Goal: Information Seeking & Learning: Learn about a topic

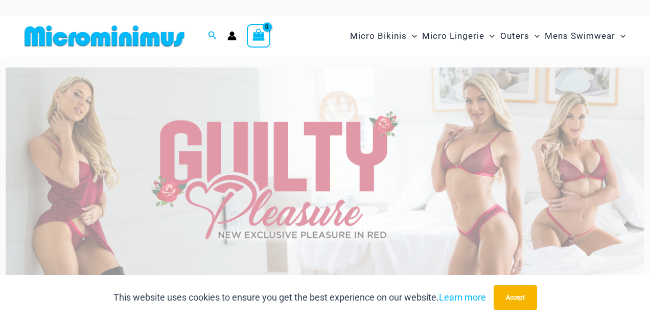
click at [284, 172] on img at bounding box center [325, 175] width 639 height 217
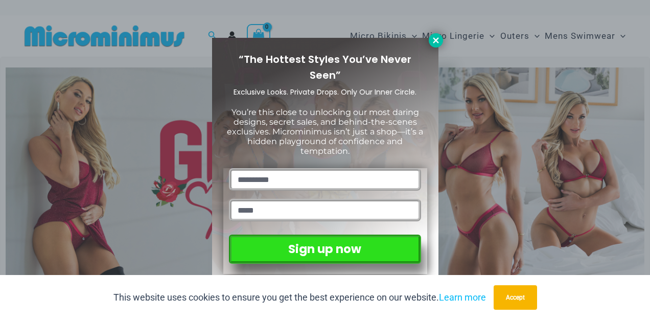
click at [430, 42] on button at bounding box center [436, 40] width 14 height 14
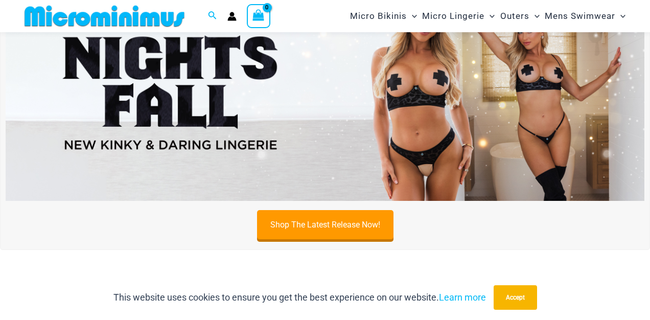
scroll to position [327, 0]
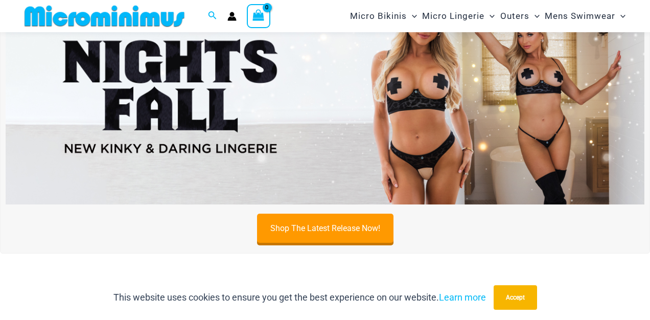
click at [421, 132] on img at bounding box center [325, 96] width 639 height 217
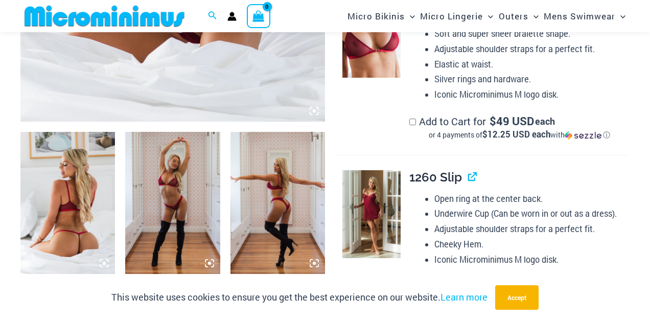
scroll to position [432, 0]
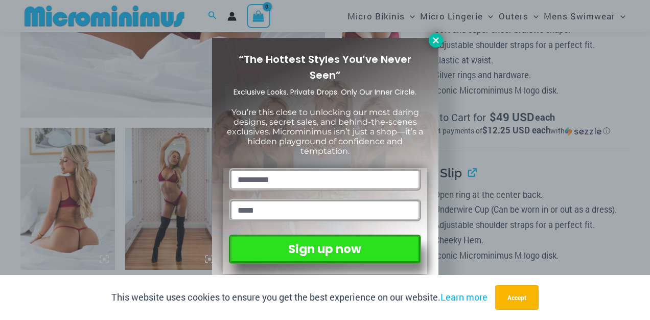
click at [434, 45] on button at bounding box center [436, 40] width 14 height 14
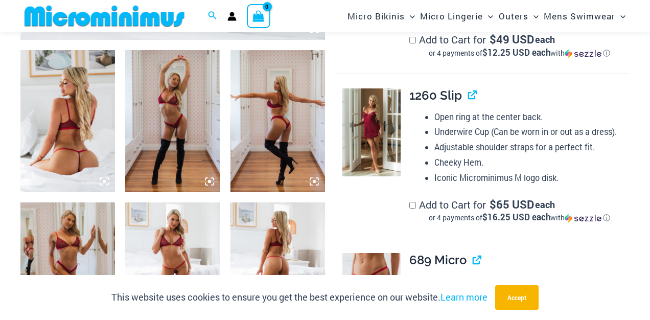
scroll to position [516, 0]
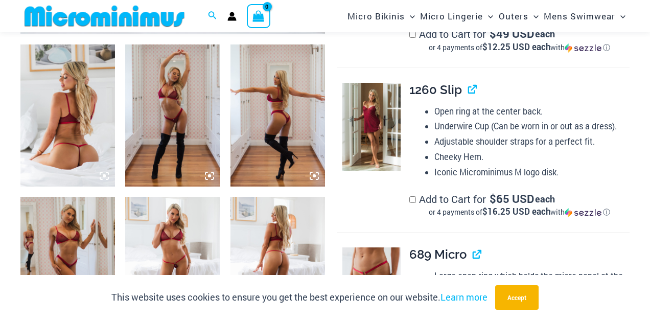
click at [38, 122] on img at bounding box center [67, 115] width 95 height 142
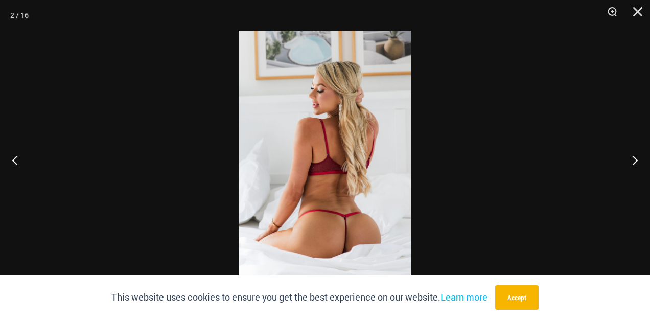
click at [370, 135] on img at bounding box center [325, 160] width 172 height 259
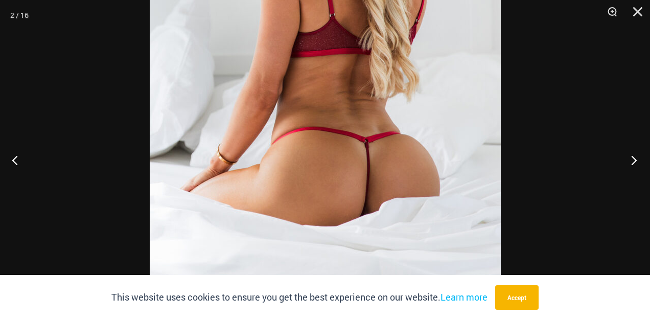
click at [632, 163] on button "Next" at bounding box center [631, 159] width 38 height 51
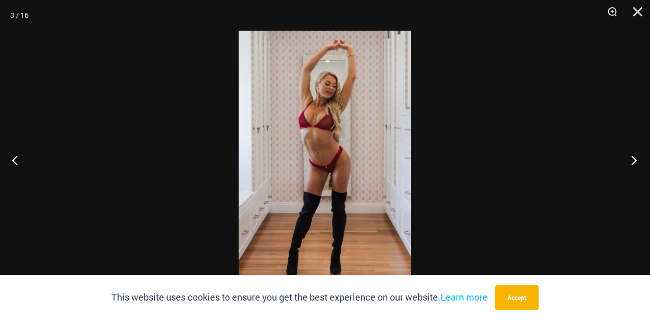
click at [633, 159] on button "Next" at bounding box center [631, 159] width 38 height 51
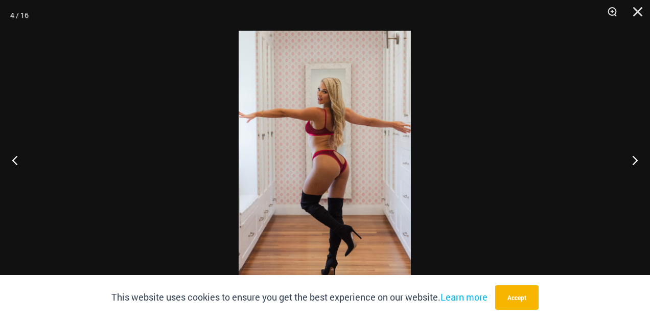
click at [339, 161] on img at bounding box center [325, 160] width 172 height 259
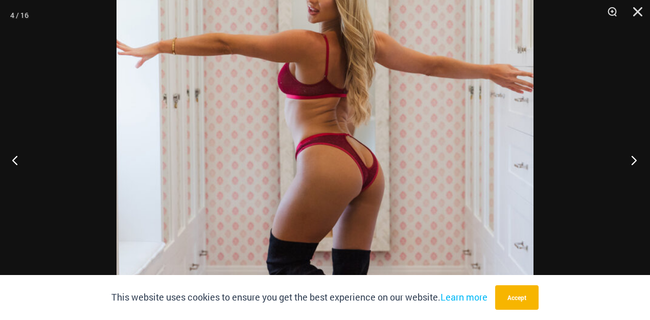
click at [635, 162] on button "Next" at bounding box center [631, 159] width 38 height 51
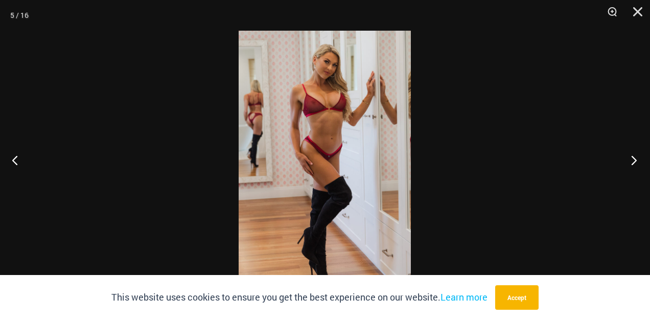
click at [635, 162] on button "Next" at bounding box center [631, 159] width 38 height 51
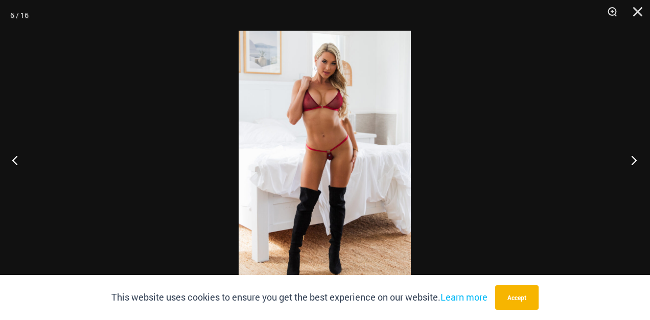
click at [635, 162] on button "Next" at bounding box center [631, 159] width 38 height 51
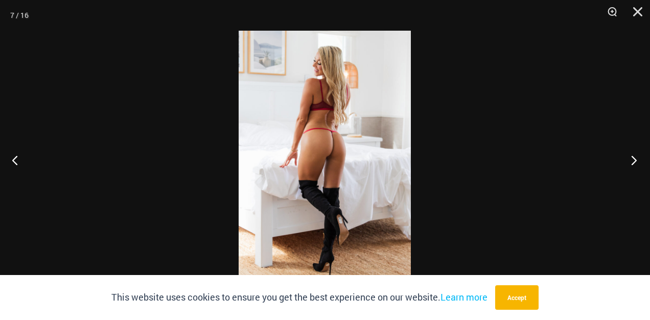
click at [635, 162] on button "Next" at bounding box center [631, 159] width 38 height 51
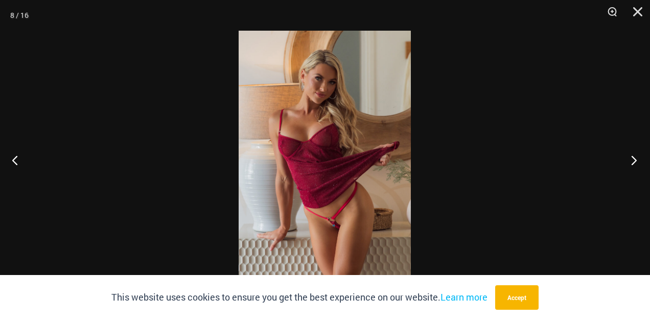
click at [635, 162] on button "Next" at bounding box center [631, 159] width 38 height 51
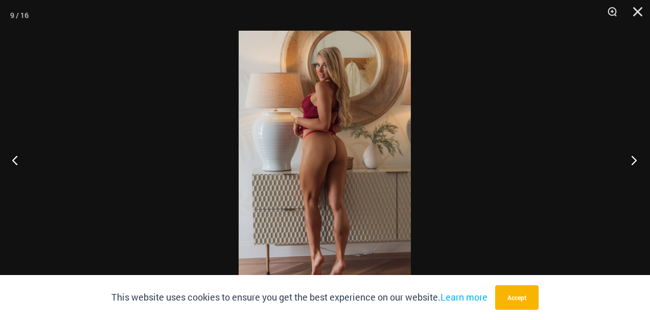
click at [635, 162] on button "Next" at bounding box center [631, 159] width 38 height 51
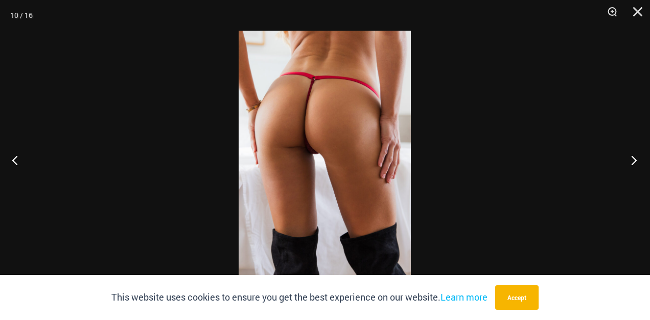
click at [635, 162] on button "Next" at bounding box center [631, 159] width 38 height 51
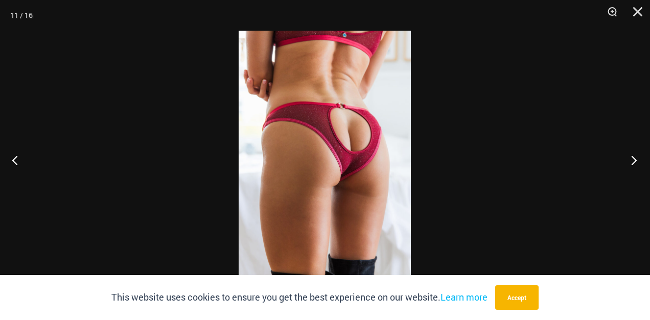
click at [635, 162] on button "Next" at bounding box center [631, 159] width 38 height 51
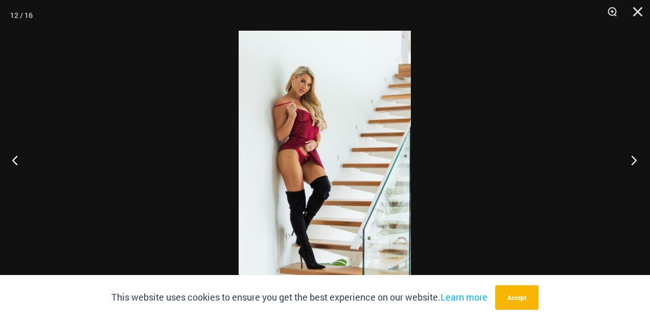
click at [635, 162] on button "Next" at bounding box center [631, 159] width 38 height 51
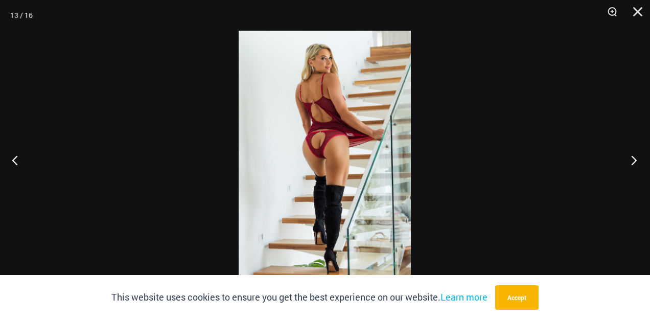
click at [635, 162] on button "Next" at bounding box center [631, 159] width 38 height 51
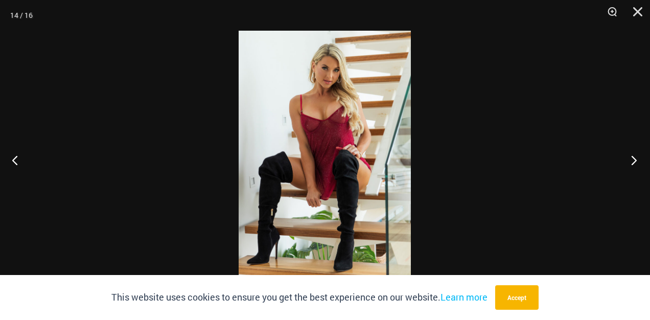
click at [635, 162] on button "Next" at bounding box center [631, 159] width 38 height 51
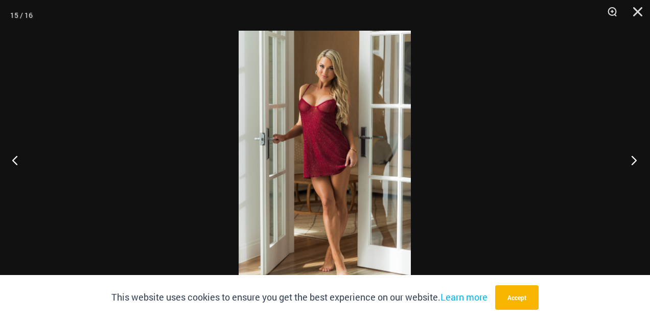
click at [635, 162] on button "Next" at bounding box center [631, 159] width 38 height 51
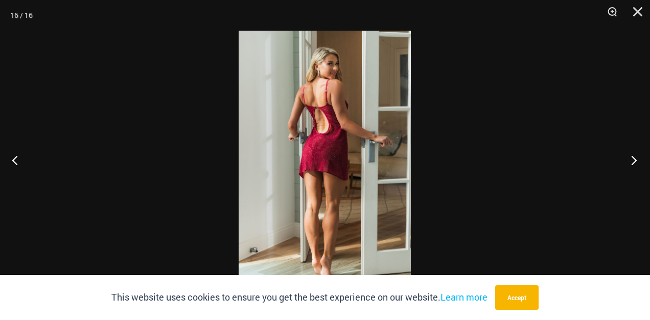
click at [635, 162] on button "Next" at bounding box center [631, 159] width 38 height 51
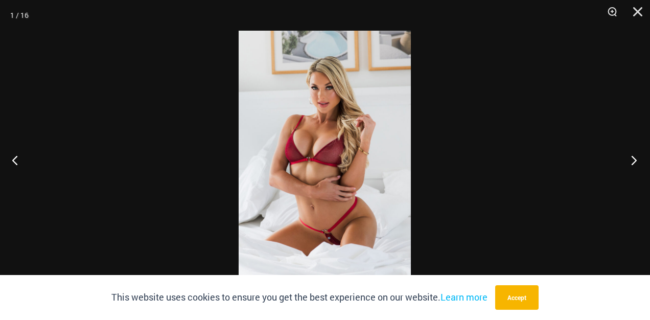
click at [635, 162] on button "Next" at bounding box center [631, 159] width 38 height 51
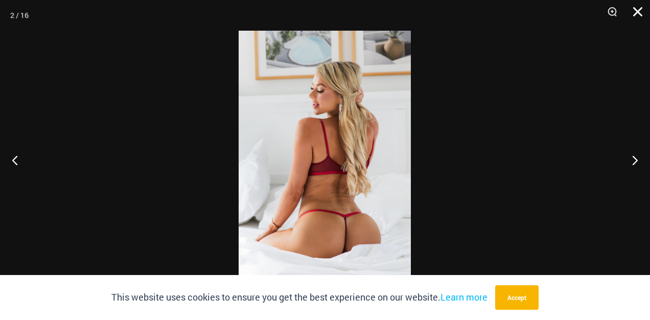
click at [639, 10] on button "Close" at bounding box center [634, 15] width 26 height 31
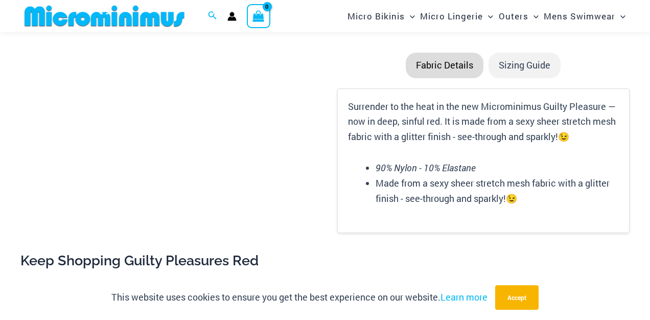
scroll to position [1300, 0]
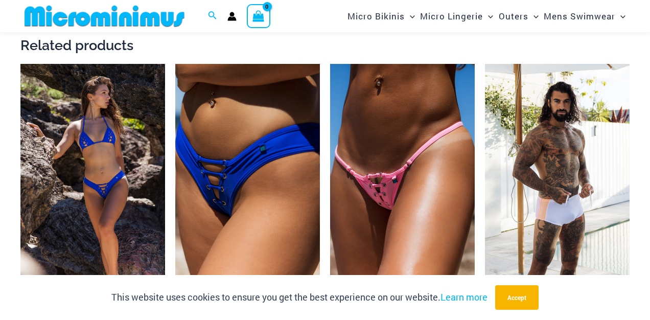
scroll to position [1582, 0]
